Goal: Task Accomplishment & Management: Manage account settings

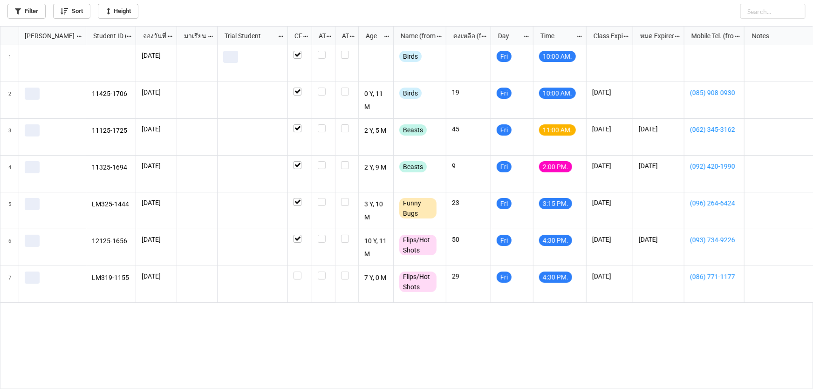
scroll to position [358, 807]
click at [9, 111] on icon "grid" at bounding box center [9, 107] width 9 height 9
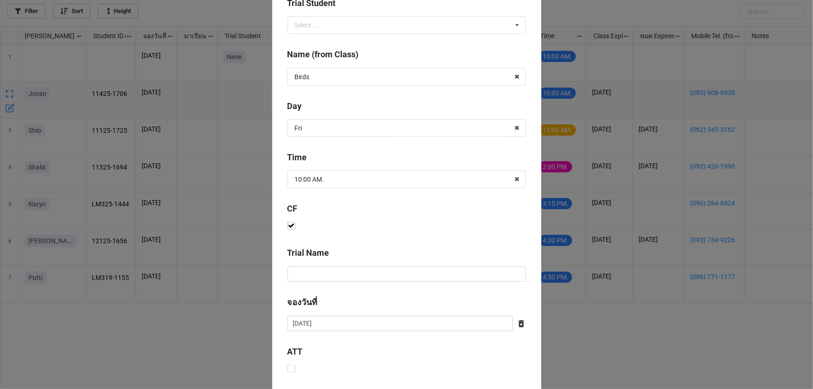
scroll to position [377, 0]
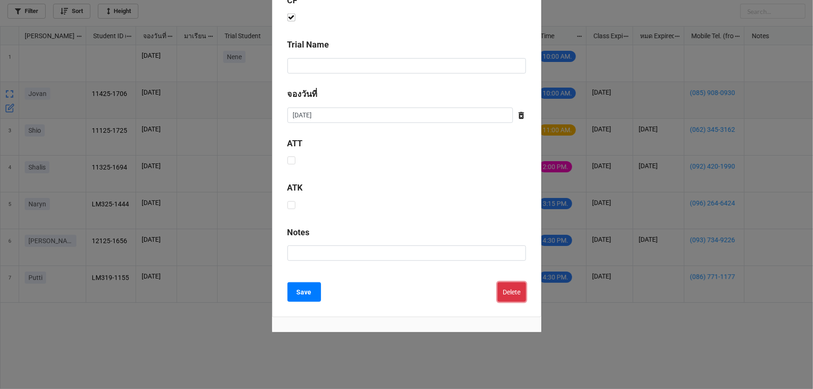
click at [509, 298] on button "Delete" at bounding box center [512, 292] width 28 height 20
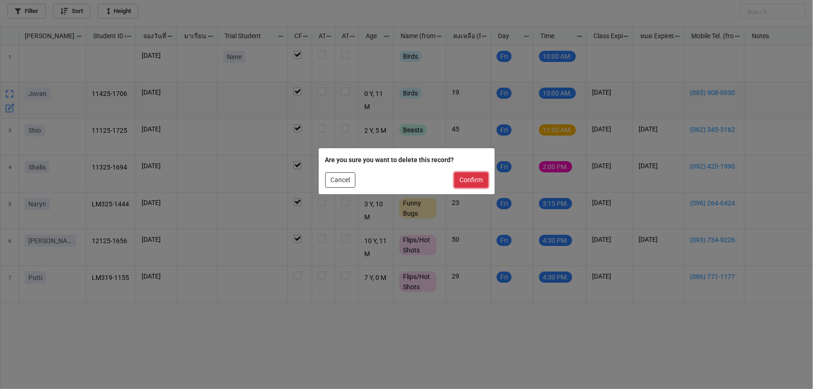
click at [464, 181] on button "Confirm" at bounding box center [471, 180] width 34 height 16
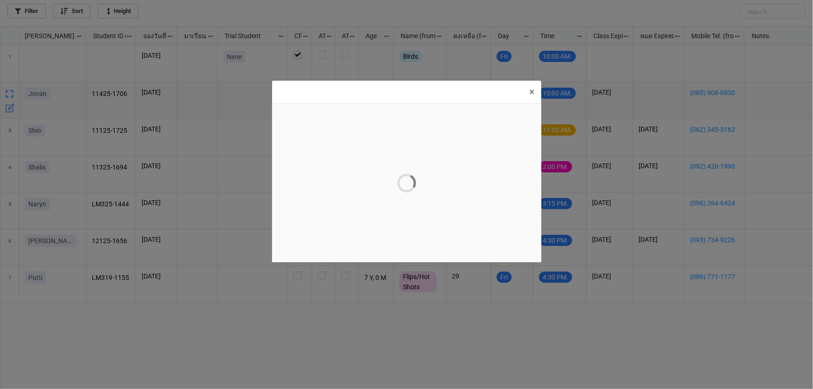
scroll to position [0, 0]
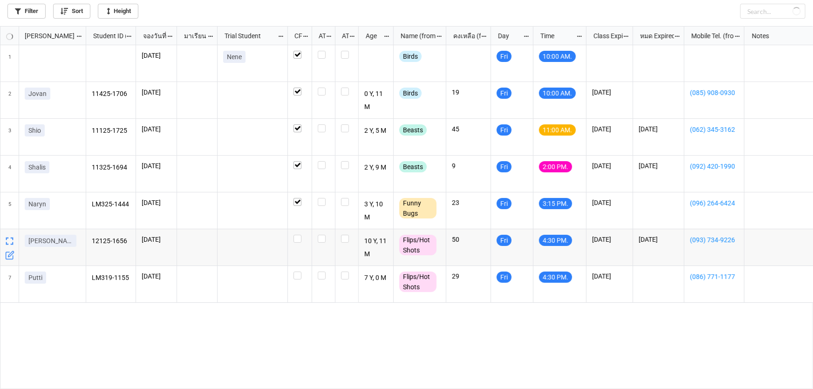
checkbox input "false"
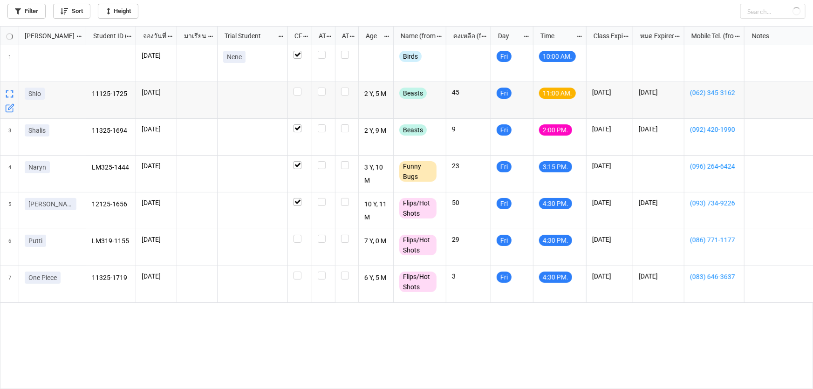
checkbox input "false"
checkbox input "true"
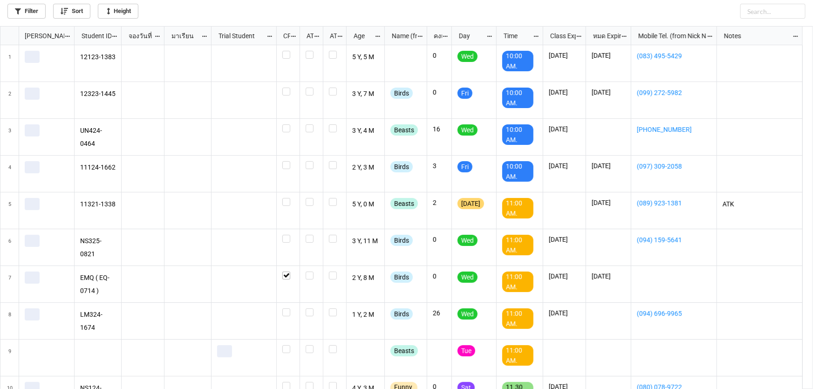
scroll to position [358, 807]
click at [36, 18] on link "Filter" at bounding box center [26, 11] width 38 height 15
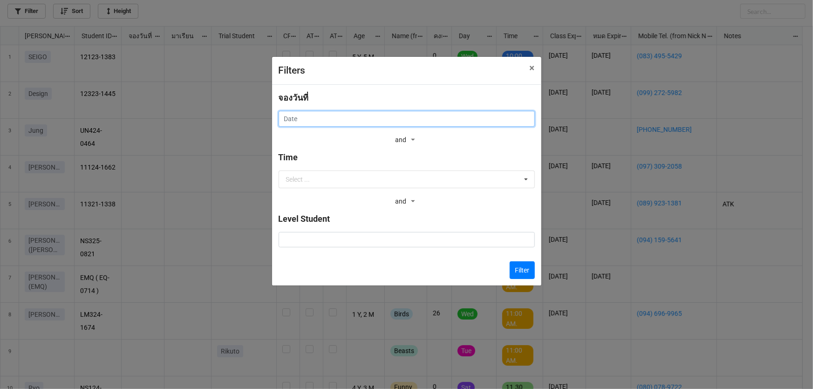
click at [406, 116] on input "text" at bounding box center [407, 119] width 256 height 16
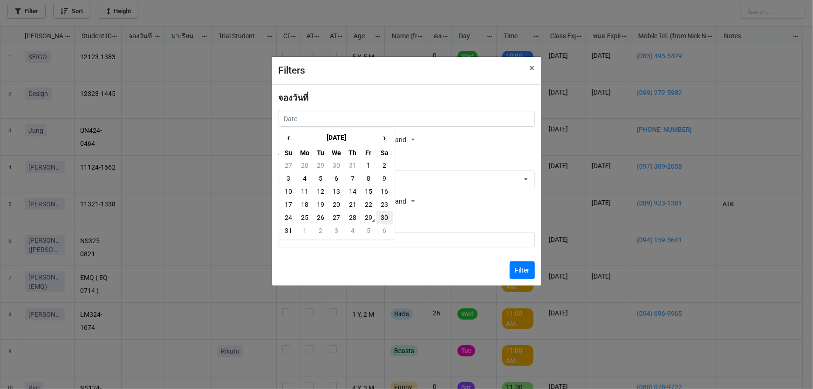
click at [388, 213] on td "30" at bounding box center [384, 217] width 16 height 13
type input "[DATE]"
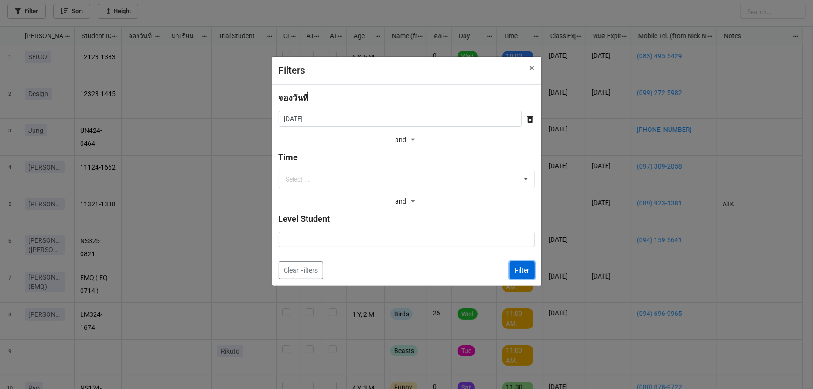
click at [520, 268] on button "Filter" at bounding box center [522, 270] width 25 height 18
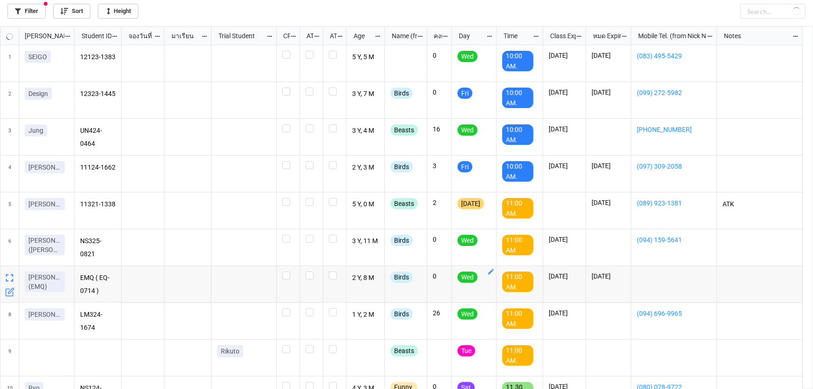
checkbox input "false"
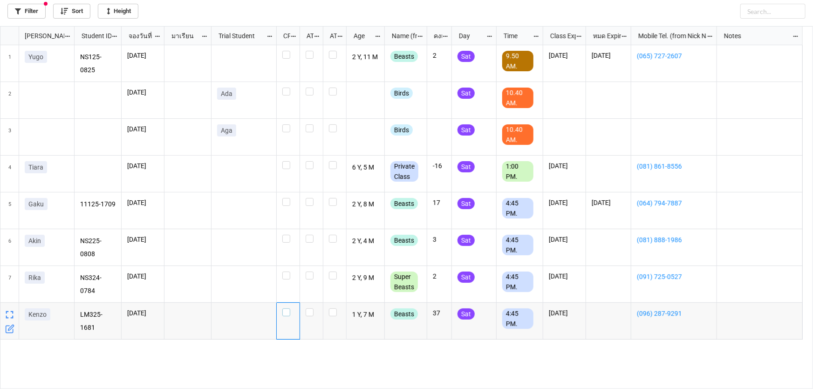
click at [287, 308] on label "grid" at bounding box center [288, 308] width 12 height 0
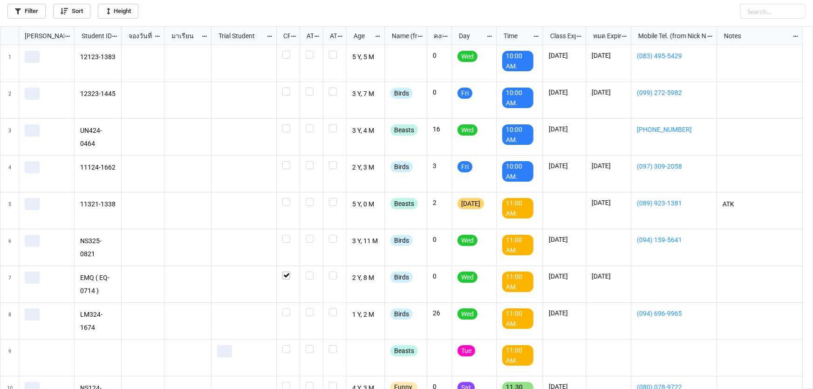
scroll to position [358, 807]
click at [27, 13] on link "Filter" at bounding box center [26, 11] width 38 height 15
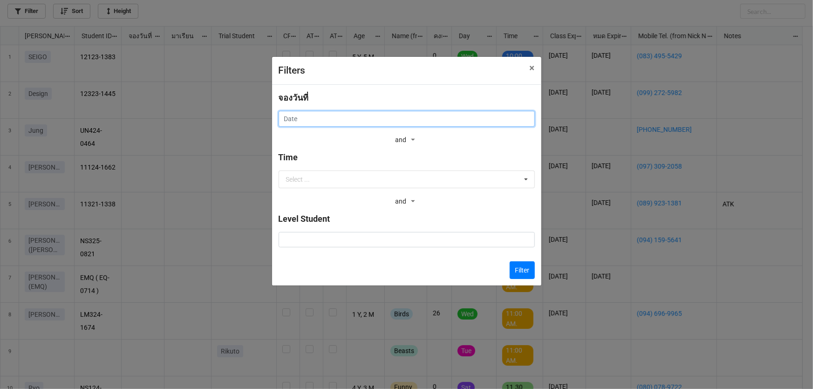
click at [369, 121] on input "text" at bounding box center [407, 119] width 256 height 16
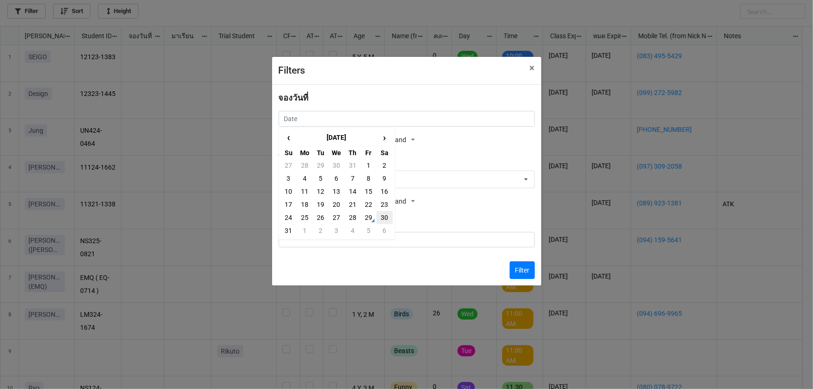
click at [380, 220] on td "30" at bounding box center [384, 217] width 16 height 13
type input "[DATE]"
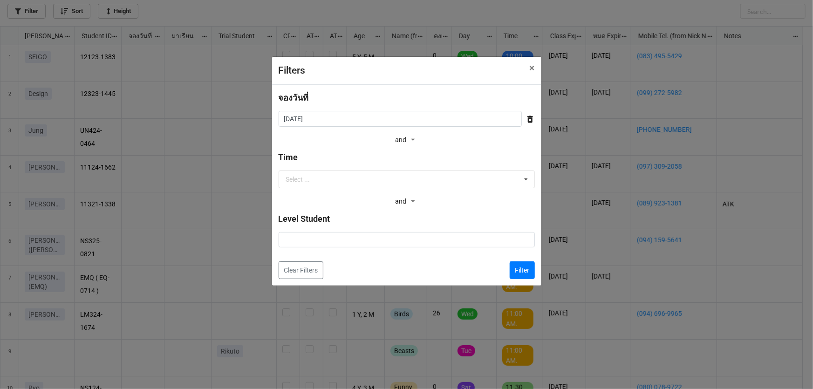
click at [535, 279] on div "จองวันที่ 30/8/2025 ‹ August 2025 › Su Mo Tu We Th Fr Sa 27 28 29 30 31 1 2 3 4…" at bounding box center [406, 185] width 269 height 201
click at [526, 269] on button "Filter" at bounding box center [522, 270] width 25 height 18
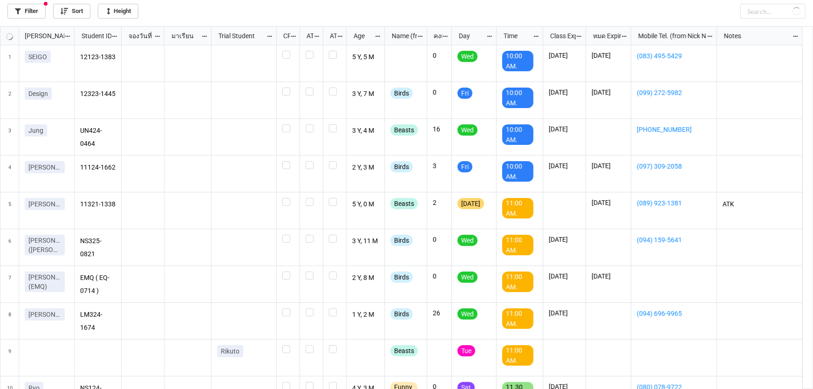
checkbox input "false"
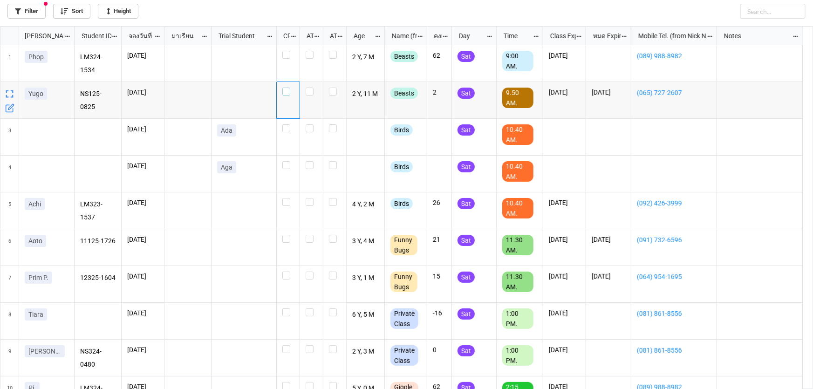
click at [286, 88] on label "grid" at bounding box center [288, 88] width 12 height 0
click at [288, 198] on label "grid" at bounding box center [288, 198] width 12 height 0
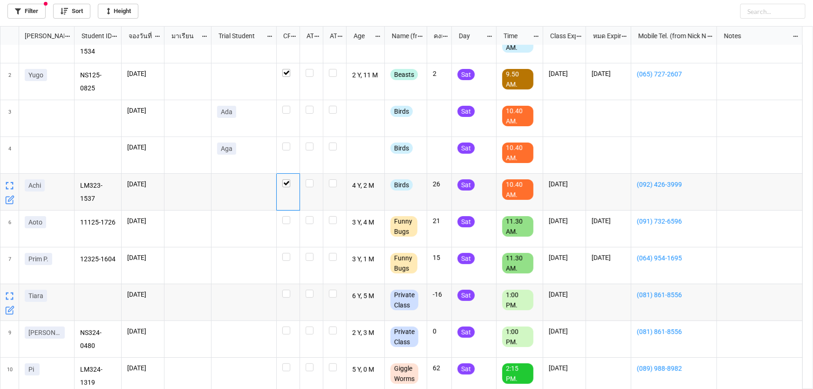
scroll to position [0, 0]
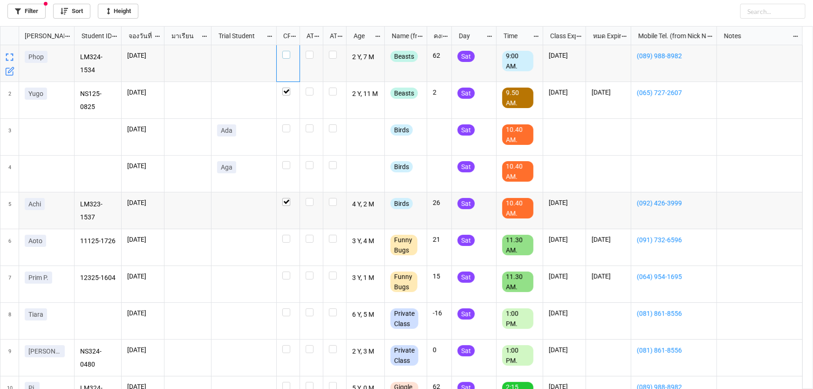
click at [286, 51] on label "grid" at bounding box center [288, 51] width 12 height 0
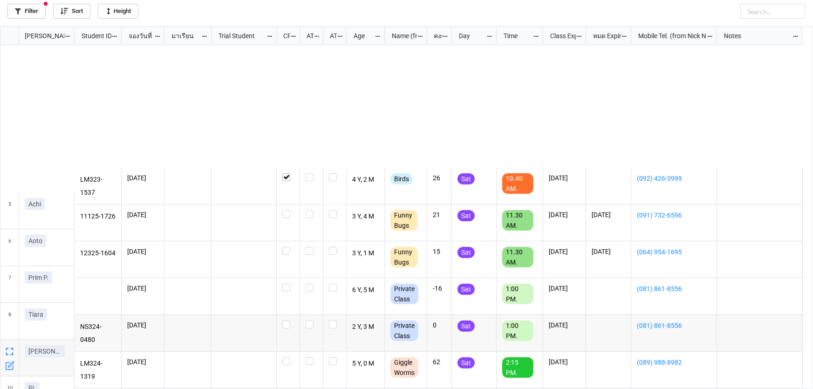
scroll to position [169, 0]
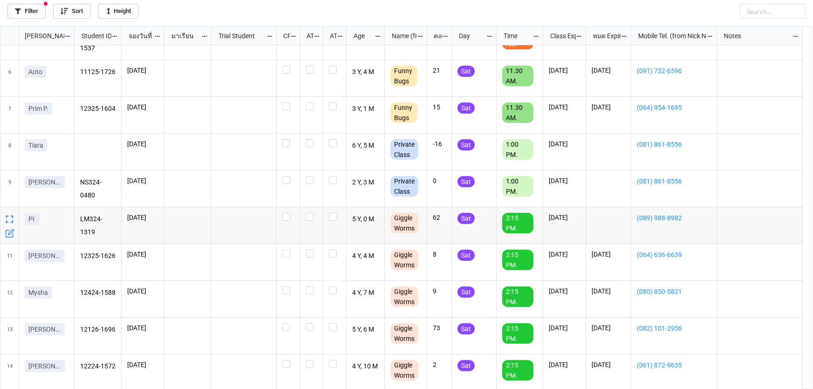
click at [7, 230] on icon "grid" at bounding box center [9, 233] width 9 height 9
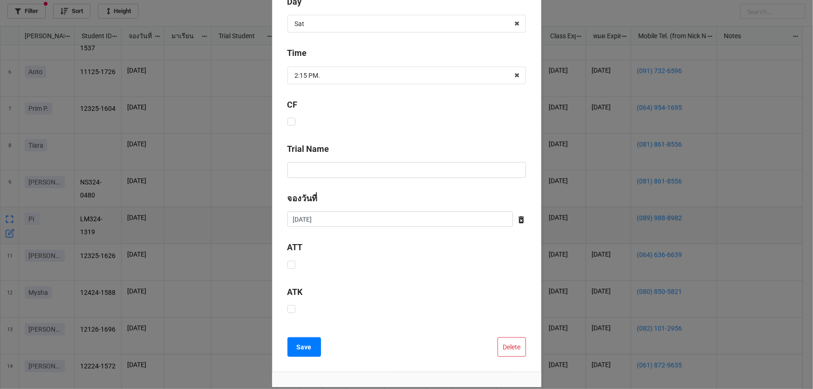
scroll to position [275, 0]
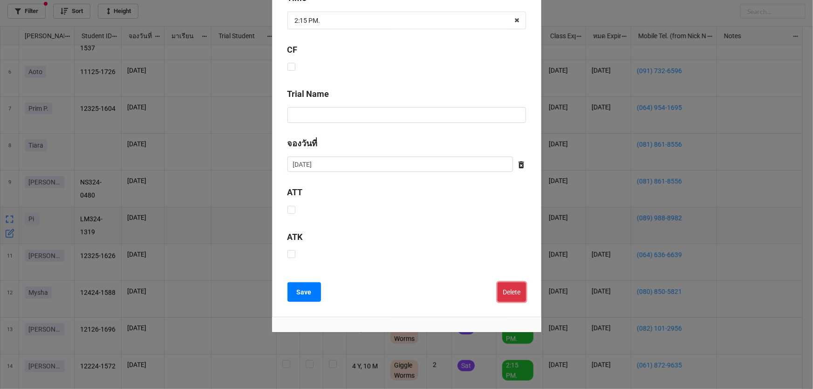
click at [515, 292] on button "Delete" at bounding box center [512, 292] width 28 height 20
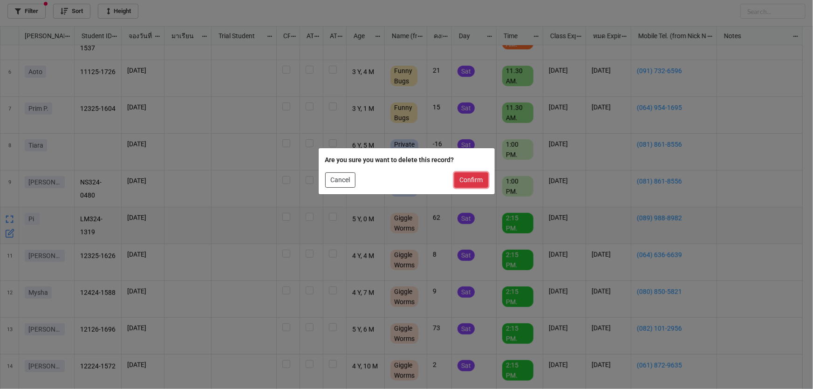
click at [481, 181] on button "Confirm" at bounding box center [471, 180] width 34 height 16
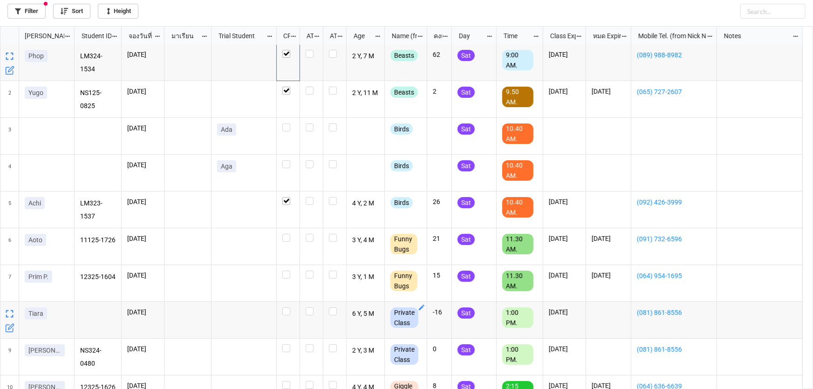
scroll to position [0, 0]
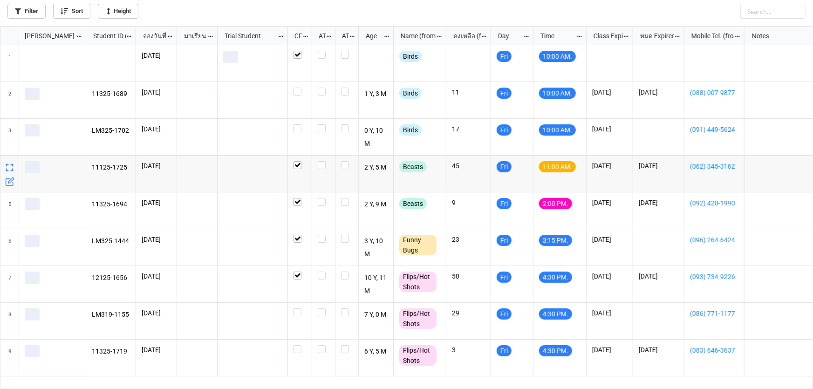
scroll to position [358, 807]
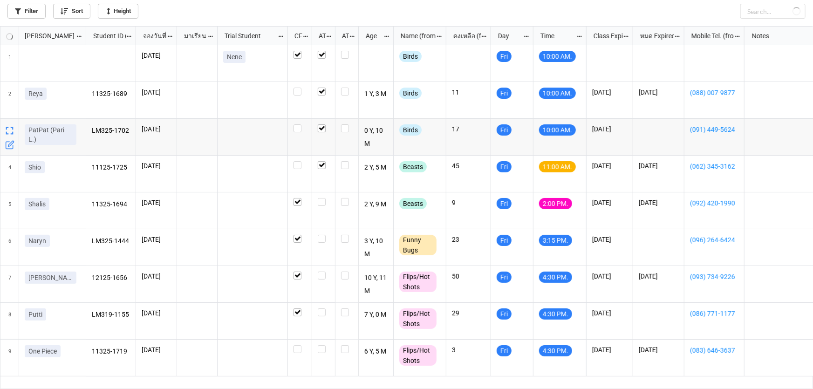
checkbox input "true"
checkbox input "false"
checkbox input "true"
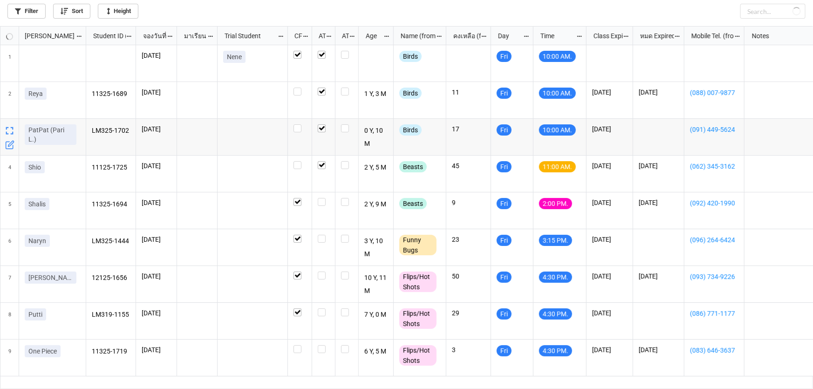
checkbox input "true"
